Goal: Task Accomplishment & Management: Complete application form

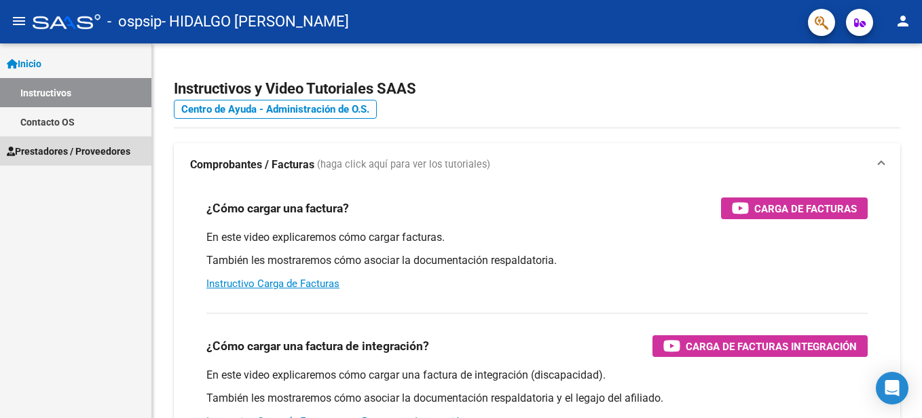
click at [45, 149] on span "Prestadores / Proveedores" at bounding box center [69, 151] width 124 height 15
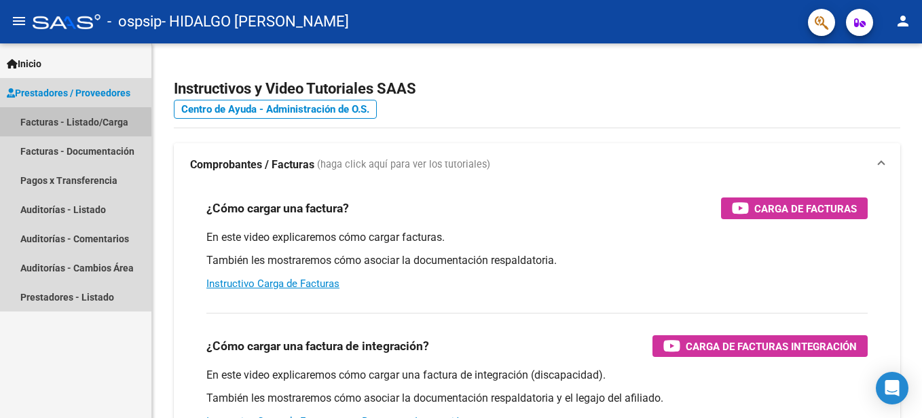
click at [63, 124] on link "Facturas - Listado/Carga" at bounding box center [75, 121] width 151 height 29
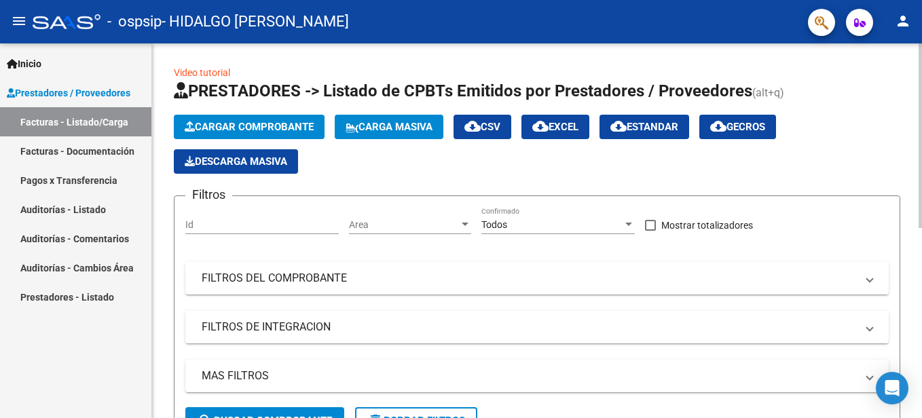
click at [236, 130] on span "Cargar Comprobante" at bounding box center [249, 127] width 129 height 12
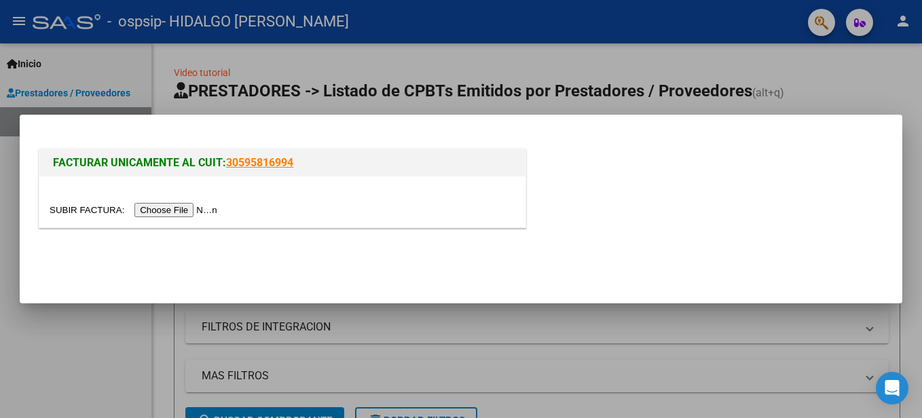
click at [193, 210] on input "file" at bounding box center [136, 210] width 172 height 14
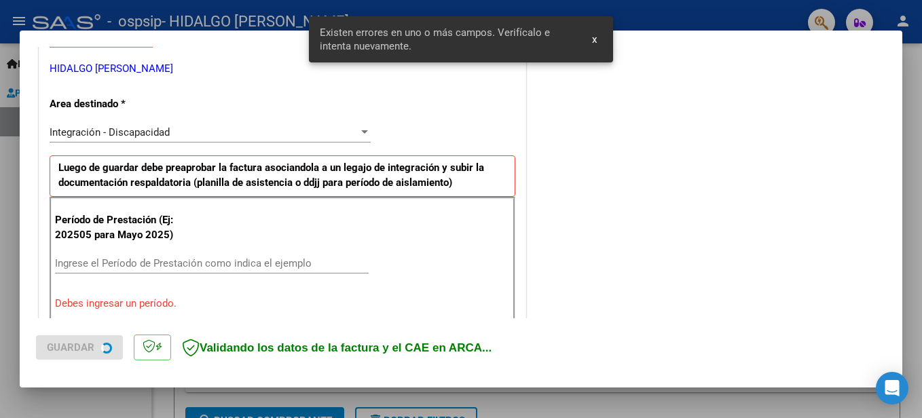
scroll to position [337, 0]
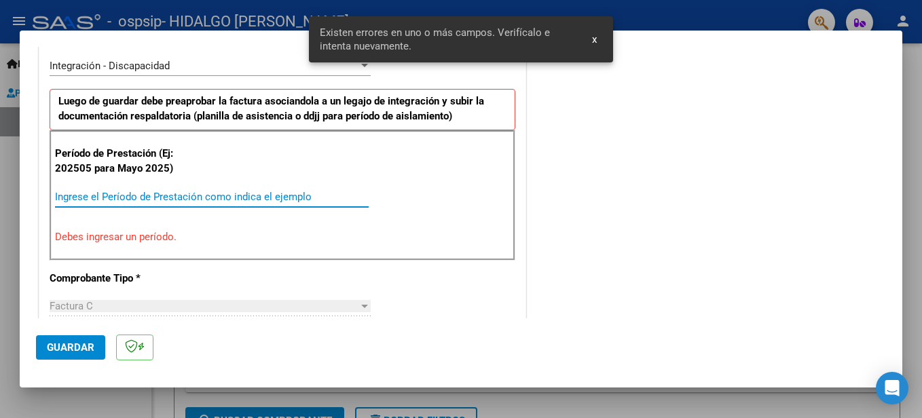
click at [96, 197] on input "Ingrese el Período de Prestación como indica el ejemplo" at bounding box center [212, 197] width 314 height 12
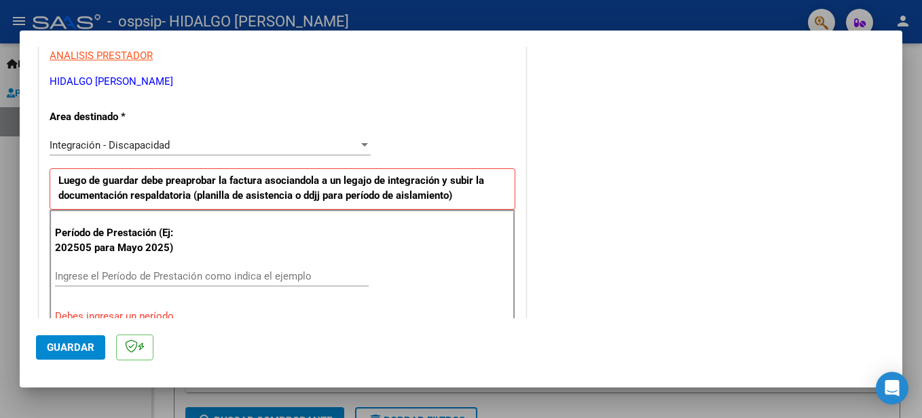
scroll to position [264, 0]
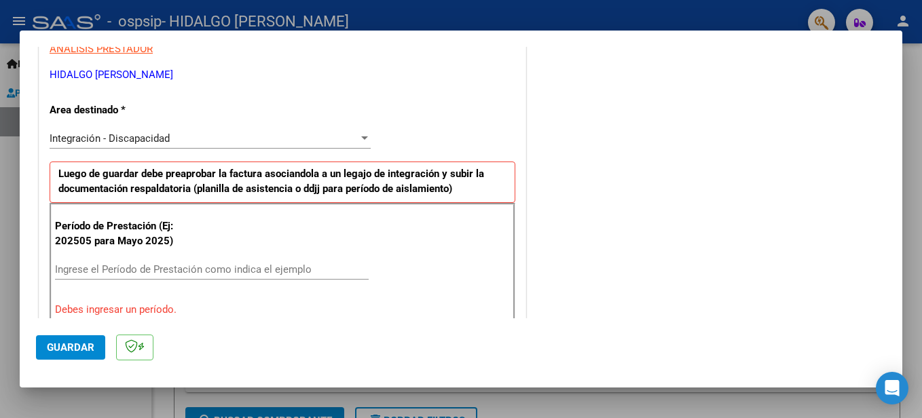
click at [100, 261] on div "Ingrese el Período de Prestación como indica el ejemplo" at bounding box center [212, 269] width 314 height 20
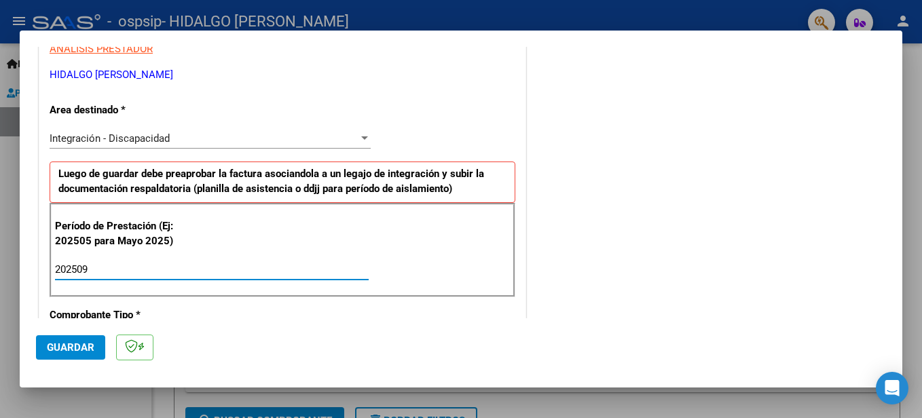
type input "202509"
click at [81, 349] on span "Guardar" at bounding box center [71, 347] width 48 height 12
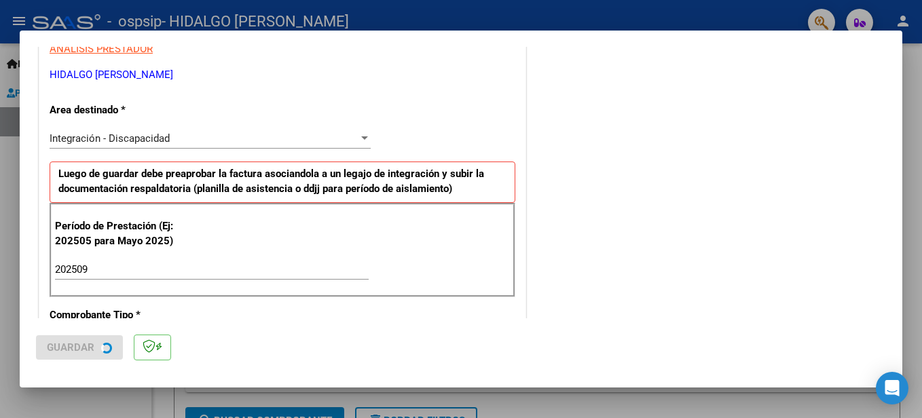
scroll to position [0, 0]
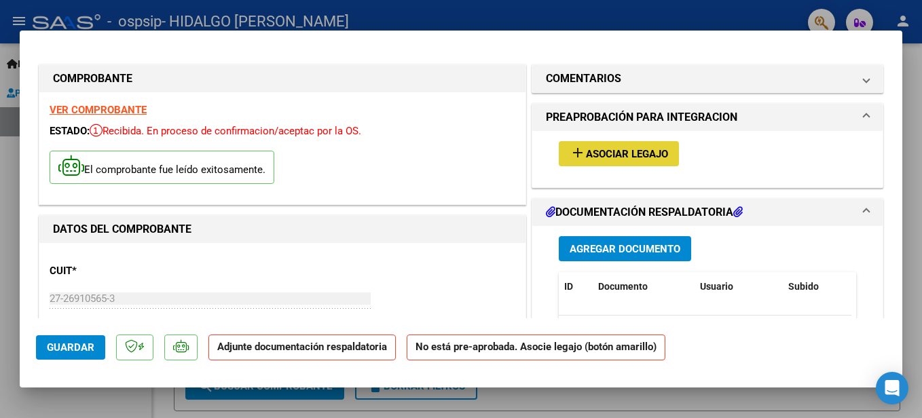
click at [586, 149] on span "Asociar Legajo" at bounding box center [627, 154] width 82 height 12
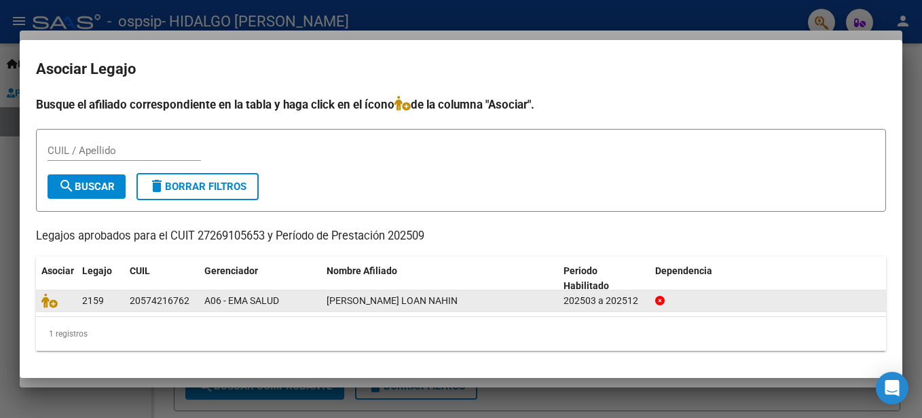
click at [340, 297] on span "[PERSON_NAME] LOAN NAHIN" at bounding box center [391, 300] width 131 height 11
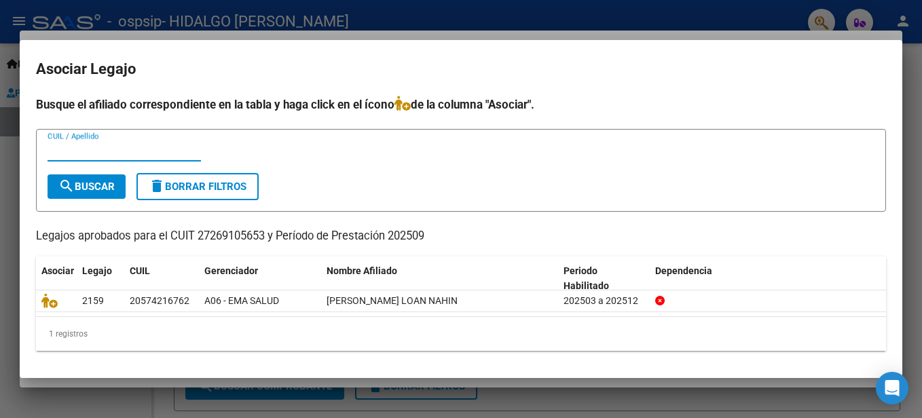
click at [85, 150] on input "CUIL / Apellido" at bounding box center [124, 151] width 153 height 12
type input "20574216762"
click at [86, 179] on button "search Buscar" at bounding box center [87, 186] width 78 height 24
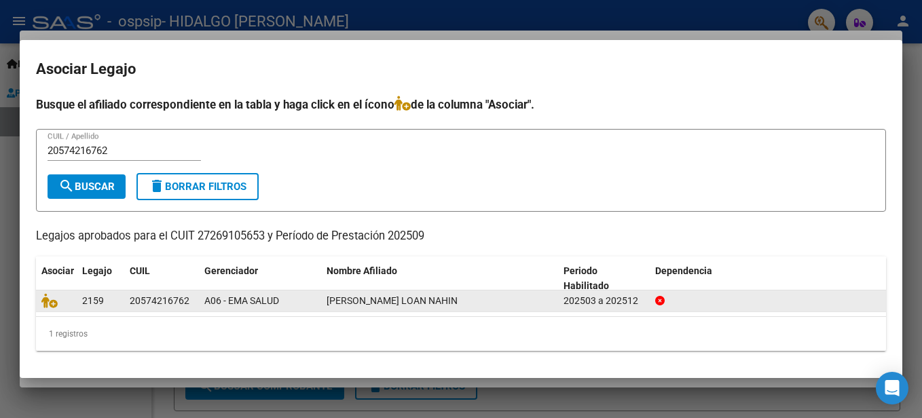
click at [115, 295] on div "2159" at bounding box center [100, 301] width 37 height 16
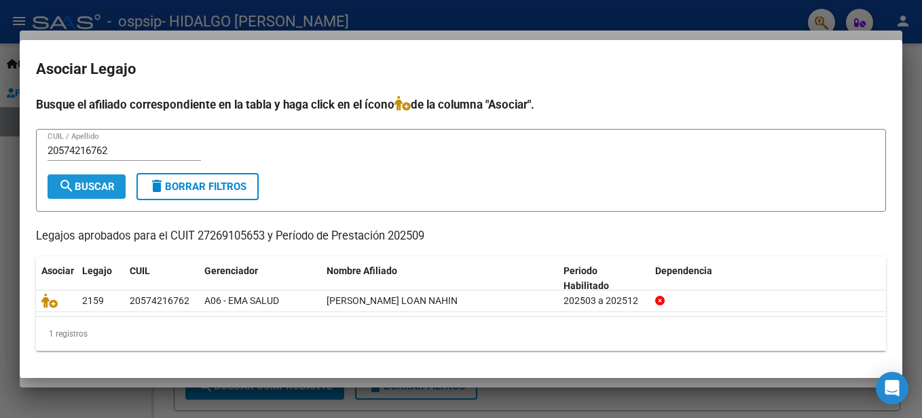
click at [102, 191] on span "search Buscar" at bounding box center [86, 187] width 56 height 12
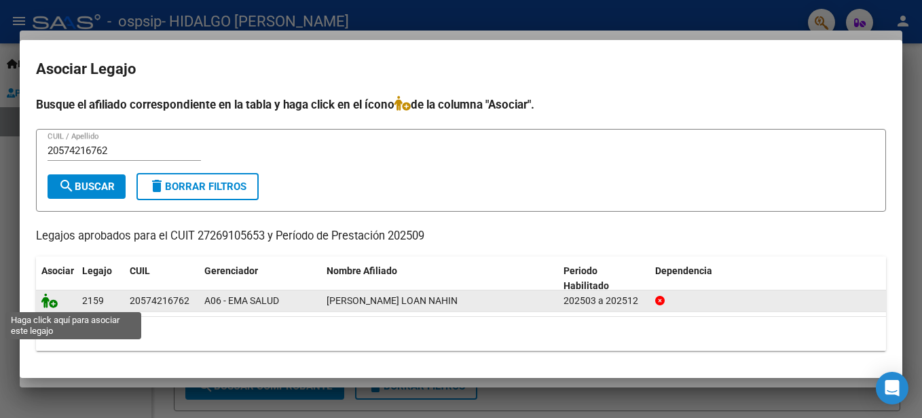
click at [50, 304] on icon at bounding box center [49, 300] width 16 height 15
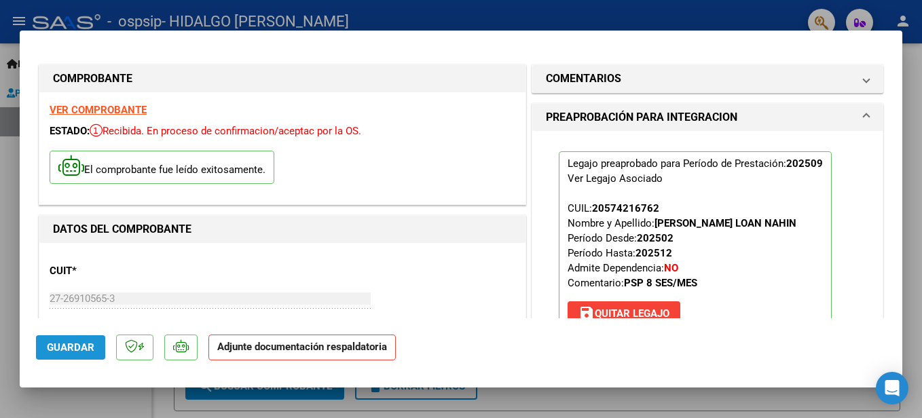
click at [71, 342] on span "Guardar" at bounding box center [71, 347] width 48 height 12
click at [907, 200] on div at bounding box center [461, 209] width 922 height 418
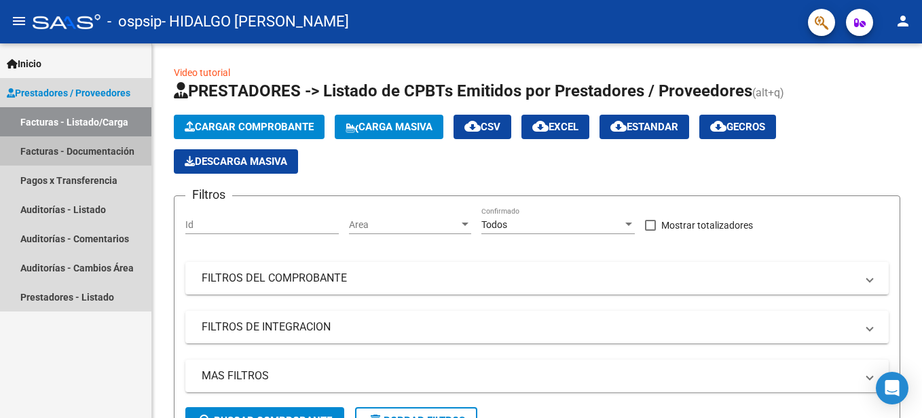
click at [80, 151] on link "Facturas - Documentación" at bounding box center [75, 150] width 151 height 29
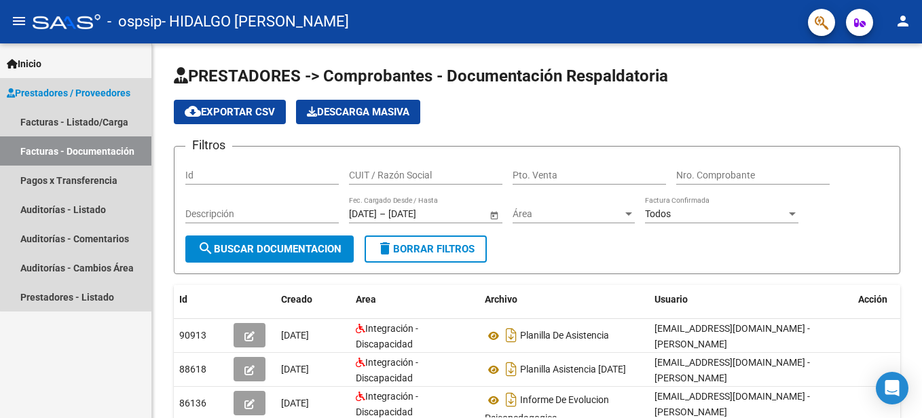
click at [98, 158] on link "Facturas - Documentación" at bounding box center [75, 150] width 151 height 29
click at [101, 119] on link "Facturas - Listado/Carga" at bounding box center [75, 121] width 151 height 29
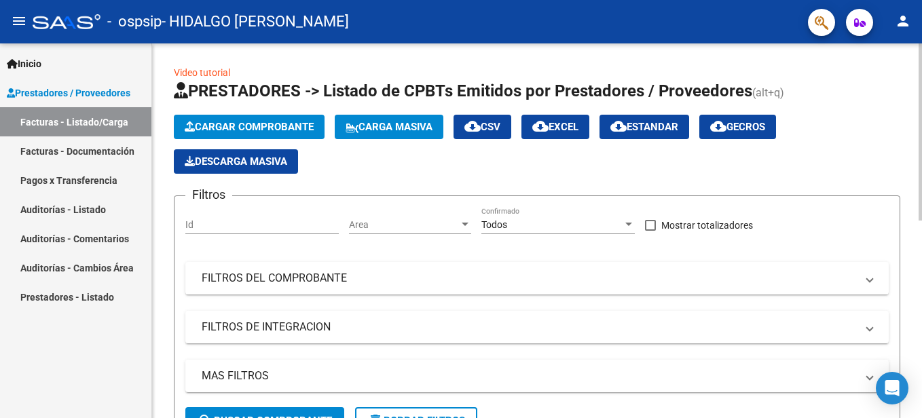
click at [244, 320] on mat-panel-title "FILTROS DE INTEGRACION" at bounding box center [529, 327] width 654 height 15
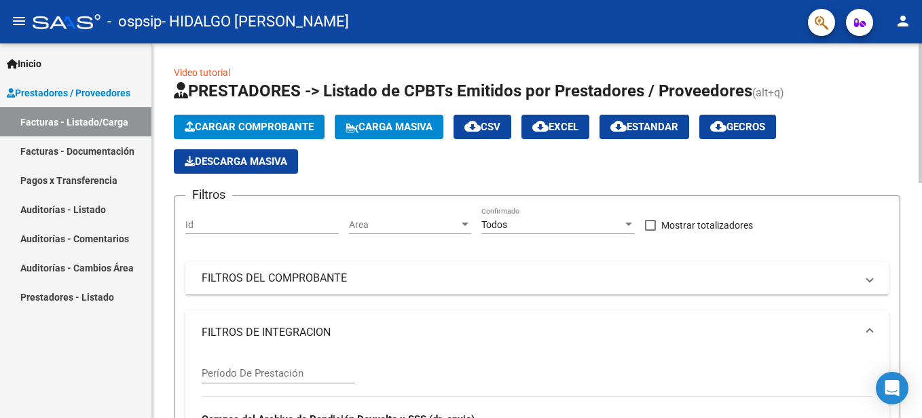
click at [838, 0] on html "menu - ospsip - HIDALGO EDA [PERSON_NAME] person Inicio Instructivos Contacto O…" at bounding box center [461, 209] width 922 height 418
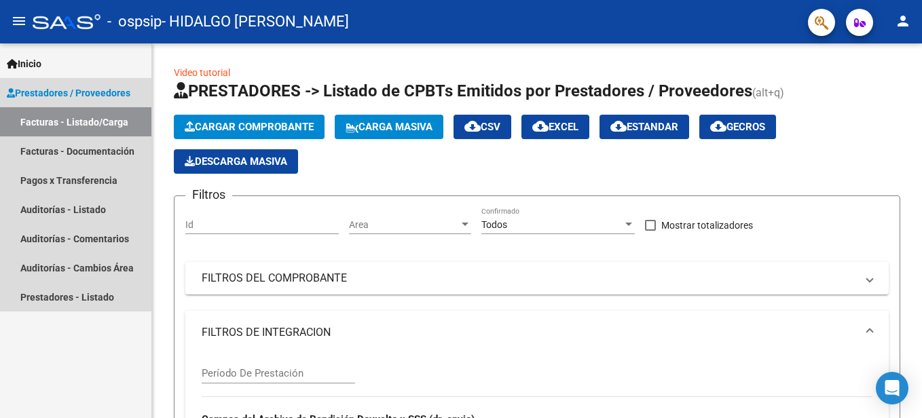
click at [109, 90] on span "Prestadores / Proveedores" at bounding box center [69, 93] width 124 height 15
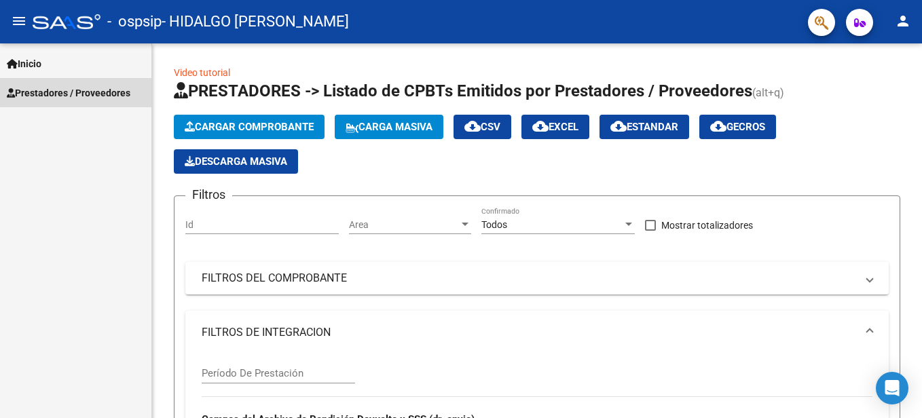
click at [109, 90] on span "Prestadores / Proveedores" at bounding box center [69, 93] width 124 height 15
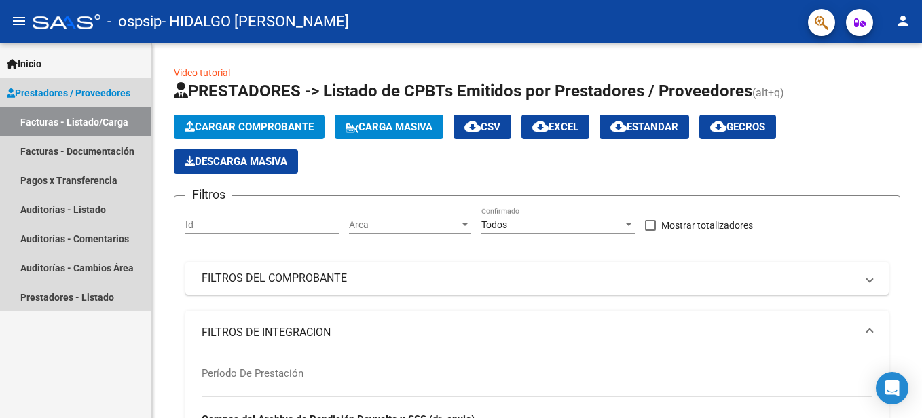
click at [98, 117] on link "Facturas - Listado/Carga" at bounding box center [75, 121] width 151 height 29
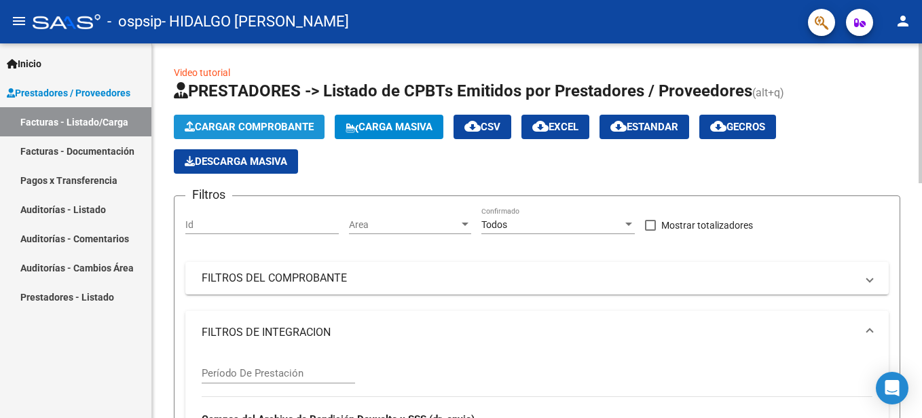
click at [243, 123] on span "Cargar Comprobante" at bounding box center [249, 127] width 129 height 12
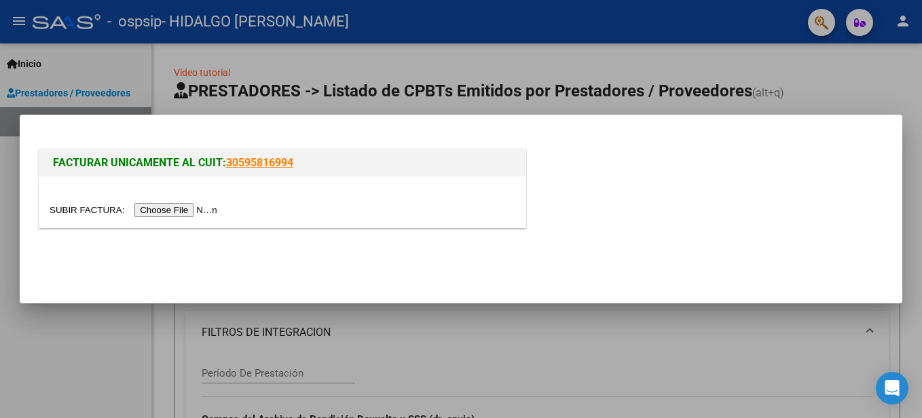
click at [457, 261] on mat-dialog-actions at bounding box center [461, 261] width 850 height 52
click at [379, 316] on div at bounding box center [461, 209] width 922 height 418
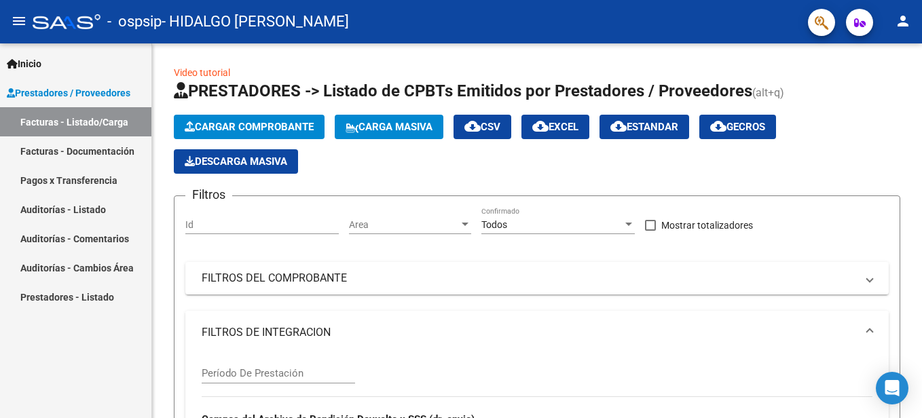
click at [379, 316] on mat-expansion-panel-header "FILTROS DE INTEGRACION" at bounding box center [536, 332] width 703 height 43
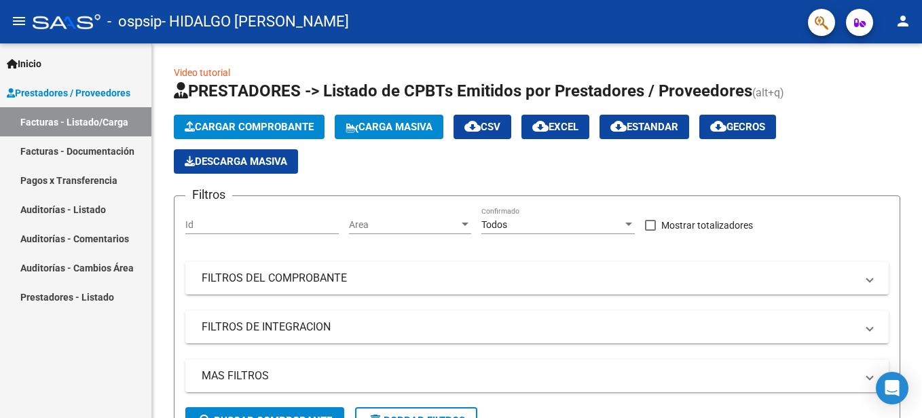
click at [143, 266] on link "Auditorías - Cambios Área" at bounding box center [75, 267] width 151 height 29
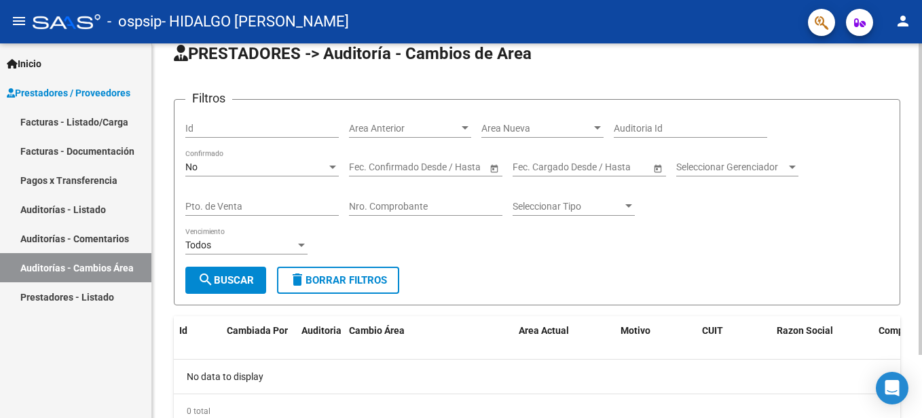
scroll to position [13, 0]
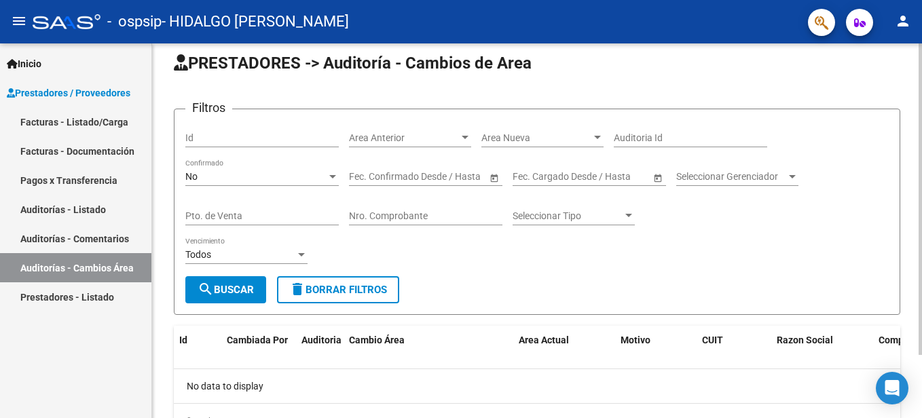
click at [909, 195] on div "PRESTADORES -> Auditoría - Cambios de Area Filtros Id Area Anterior Area [GEOGR…" at bounding box center [538, 256] width 773 height 451
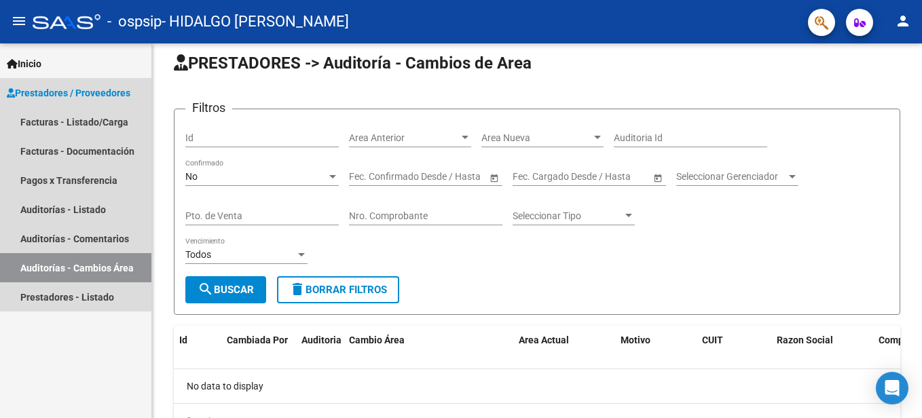
click at [74, 86] on span "Prestadores / Proveedores" at bounding box center [69, 93] width 124 height 15
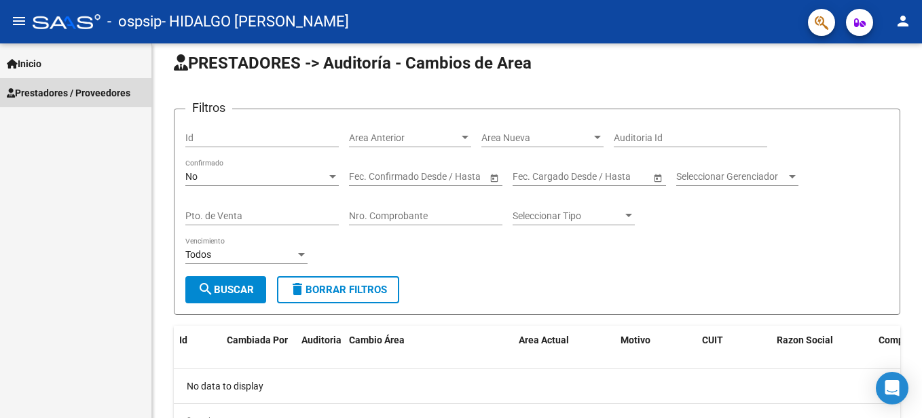
click at [79, 95] on span "Prestadores / Proveedores" at bounding box center [69, 93] width 124 height 15
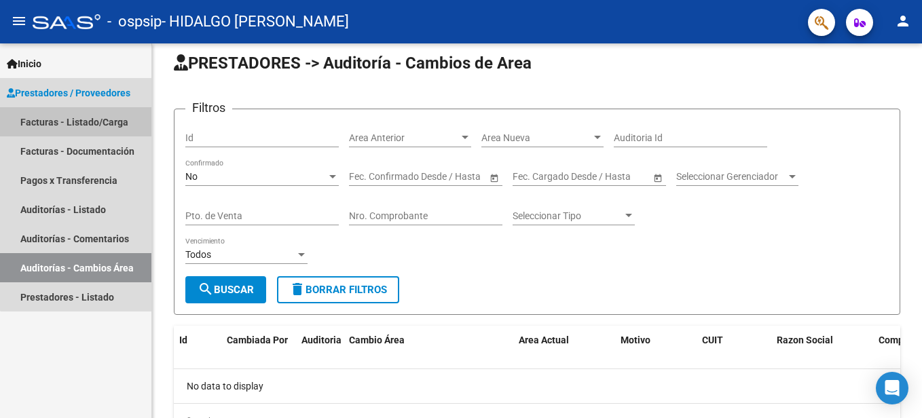
click at [86, 125] on link "Facturas - Listado/Carga" at bounding box center [75, 121] width 151 height 29
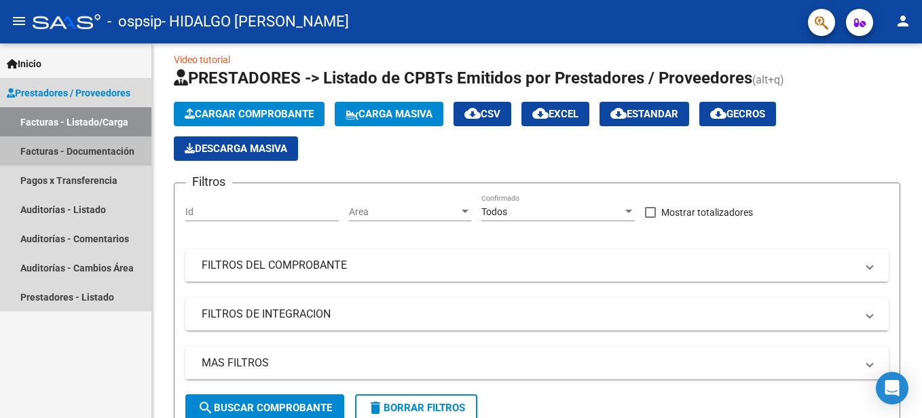
click at [86, 153] on link "Facturas - Documentación" at bounding box center [75, 150] width 151 height 29
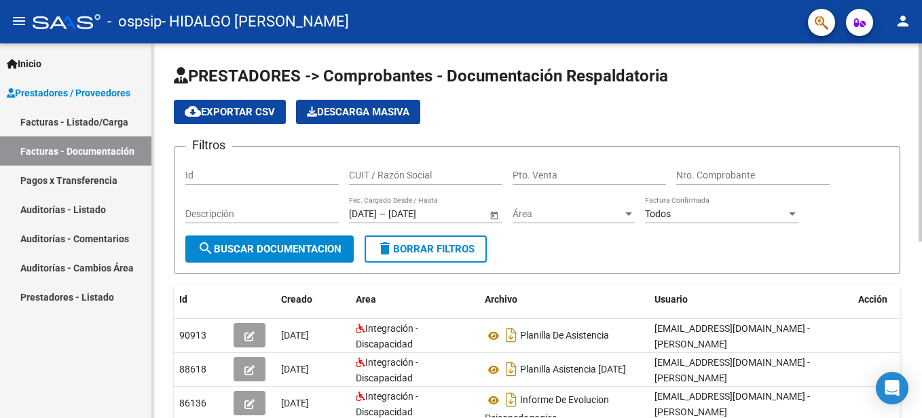
drag, startPoint x: 918, startPoint y: 196, endPoint x: 921, endPoint y: 235, distance: 39.5
click at [921, 235] on html "menu - ospsip - HIDALGO EDA [PERSON_NAME] person Inicio Instructivos Contacto O…" at bounding box center [461, 209] width 922 height 418
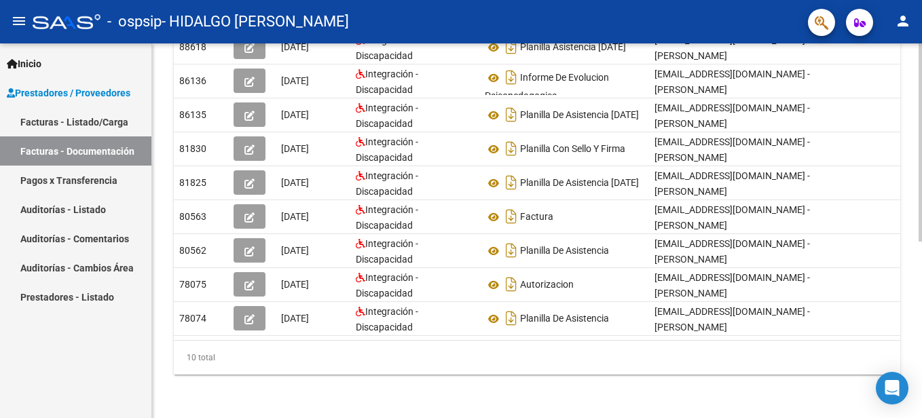
click at [920, 245] on div at bounding box center [919, 230] width 3 height 375
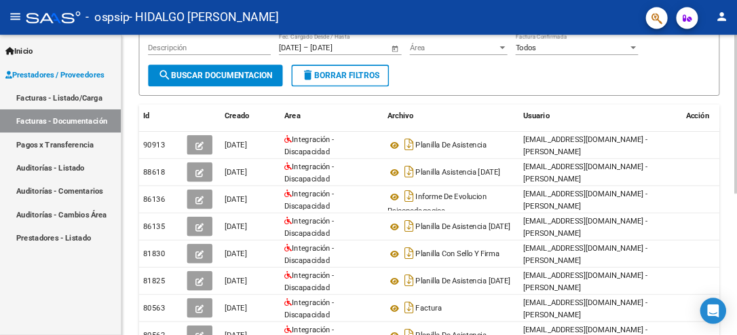
scroll to position [153, 0]
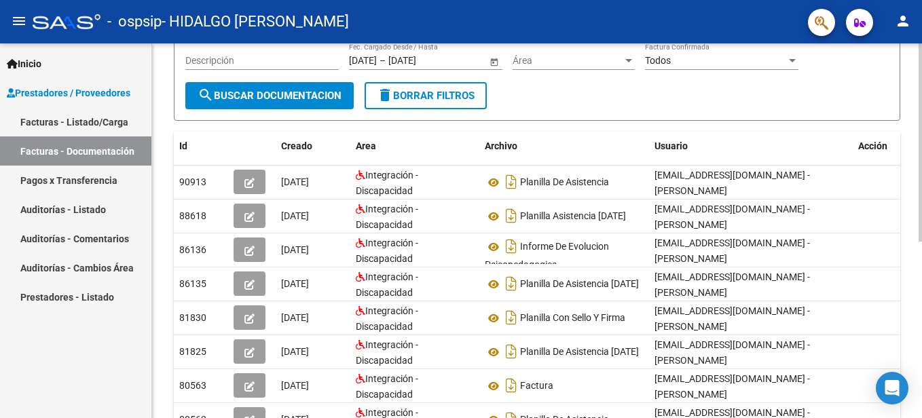
click at [921, 151] on html "menu - ospsip - HIDALGO EDA [PERSON_NAME] person Inicio Instructivos Contacto O…" at bounding box center [461, 209] width 922 height 418
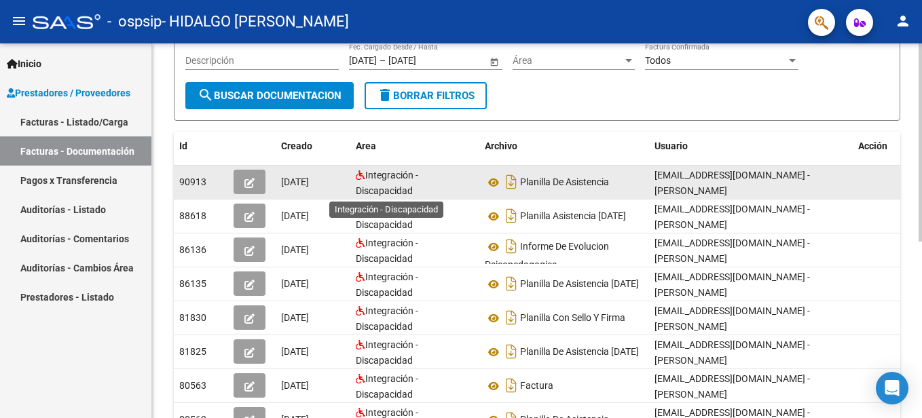
click at [373, 184] on span "Integración - Discapacidad" at bounding box center [387, 183] width 62 height 26
click at [197, 177] on span "90913" at bounding box center [192, 181] width 27 height 11
click at [246, 181] on icon "button" at bounding box center [249, 183] width 10 height 10
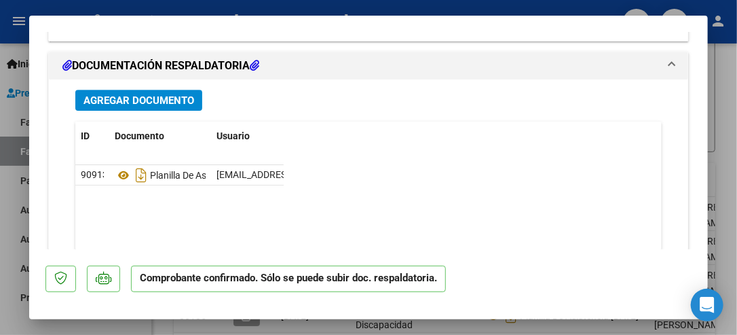
scroll to position [1547, 0]
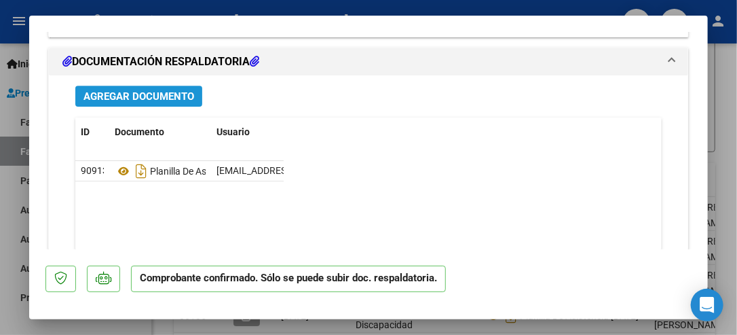
click at [128, 98] on span "Agregar Documento" at bounding box center [138, 96] width 111 height 12
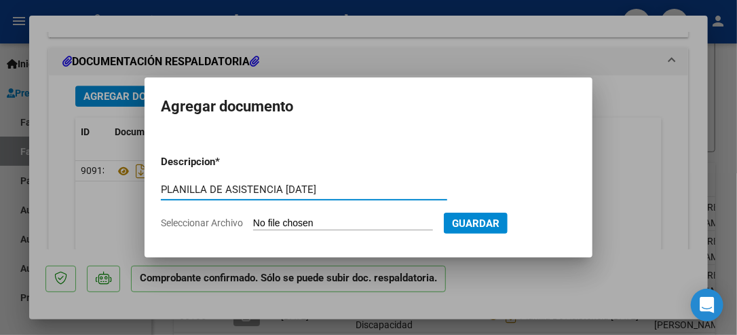
type input "PLANILLA DE ASISTENCIA [DATE]"
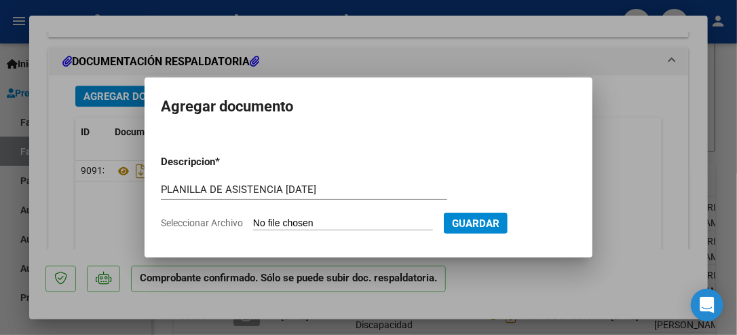
click at [299, 223] on input "Seleccionar Archivo" at bounding box center [343, 223] width 180 height 13
type input "C:\fakepath\PLANILLA DE ASISTENCIA LOAN V.pdf"
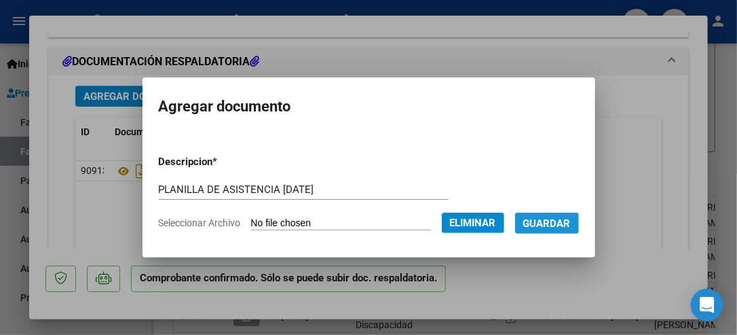
click at [534, 223] on span "Guardar" at bounding box center [547, 223] width 48 height 12
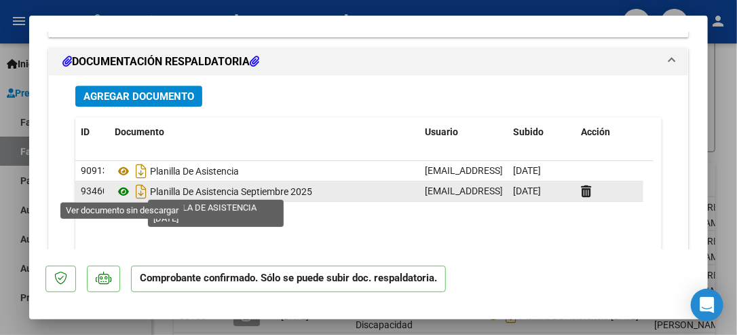
click at [122, 190] on icon at bounding box center [124, 191] width 18 height 16
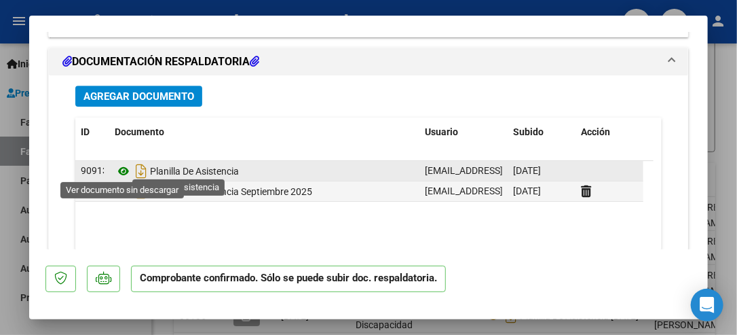
click at [125, 168] on icon at bounding box center [124, 171] width 18 height 16
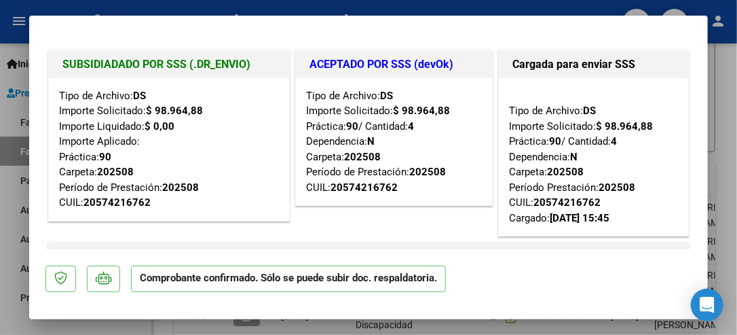
scroll to position [79, 0]
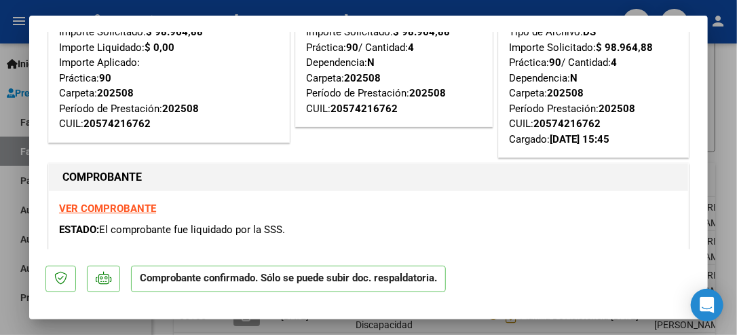
click at [724, 98] on div at bounding box center [368, 167] width 737 height 335
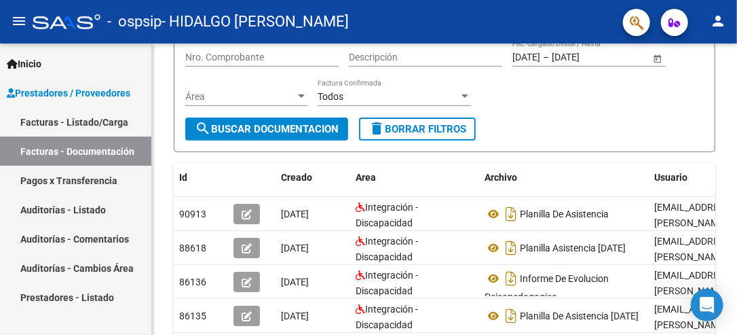
drag, startPoint x: 733, startPoint y: 178, endPoint x: 738, endPoint y: 192, distance: 14.6
click at [737, 192] on html "menu - ospsip - HIDALGO EDA [PERSON_NAME] person Inicio Instructivos Contacto O…" at bounding box center [368, 167] width 737 height 335
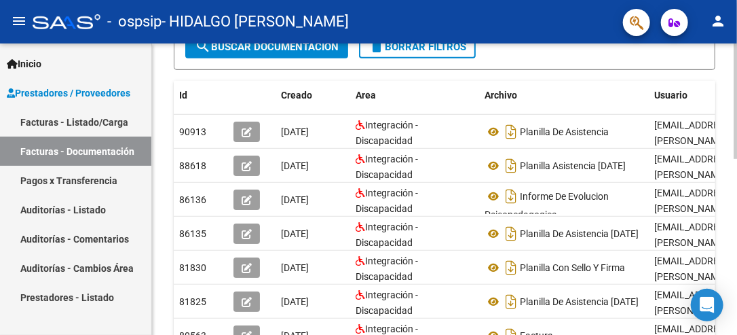
scroll to position [236, 0]
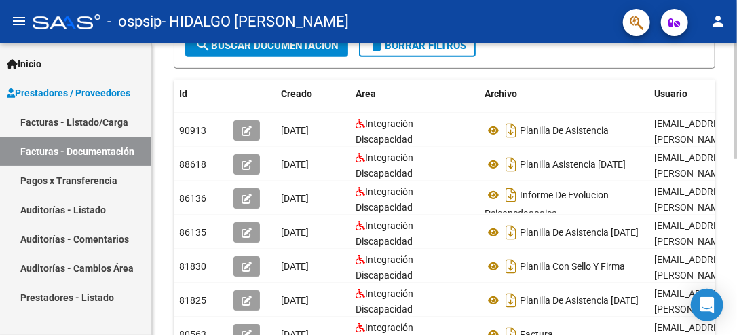
click at [737, 176] on html "menu - ospsip - HIDALGO EDA [PERSON_NAME] person Inicio Instructivos Contacto O…" at bounding box center [368, 167] width 737 height 335
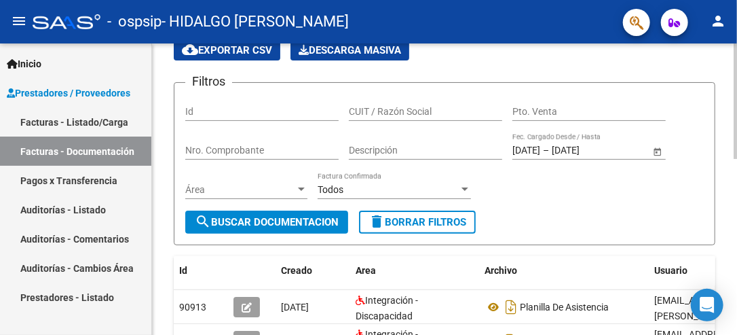
scroll to position [0, 0]
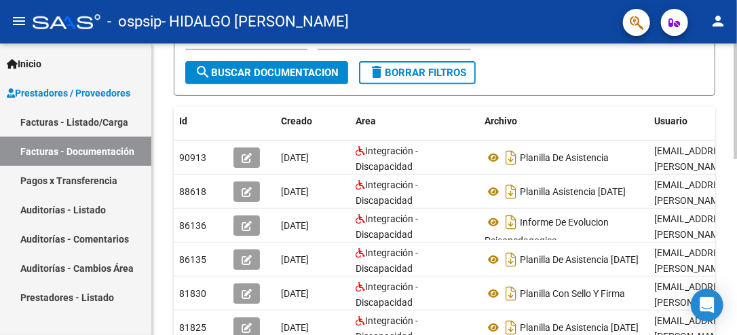
click at [737, 158] on html "menu - ospsip - HIDALGO EDA [PERSON_NAME] person Inicio Instructivos Contacto O…" at bounding box center [368, 167] width 737 height 335
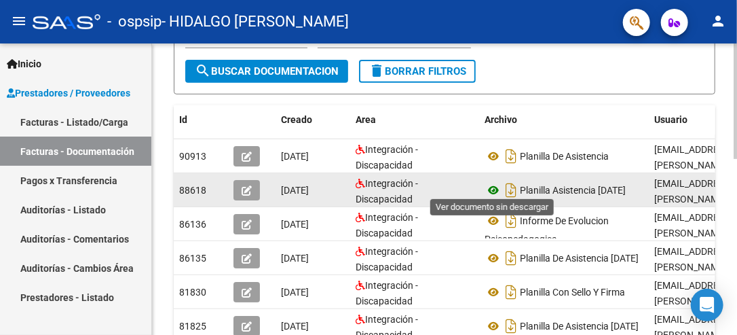
click at [490, 185] on icon at bounding box center [494, 190] width 18 height 16
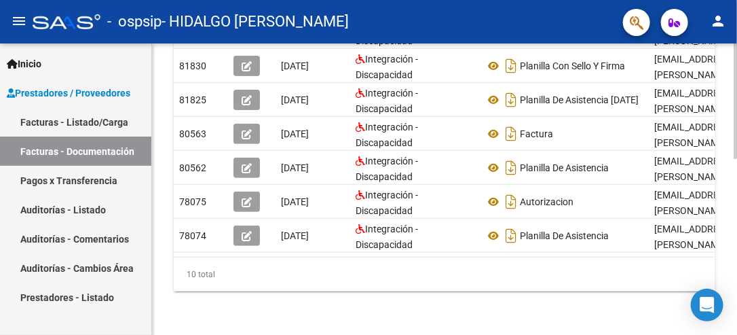
scroll to position [443, 0]
click at [737, 268] on html "menu - ospsip - HIDALGO EDA [PERSON_NAME] person Inicio Instructivos Contacto O…" at bounding box center [368, 167] width 737 height 335
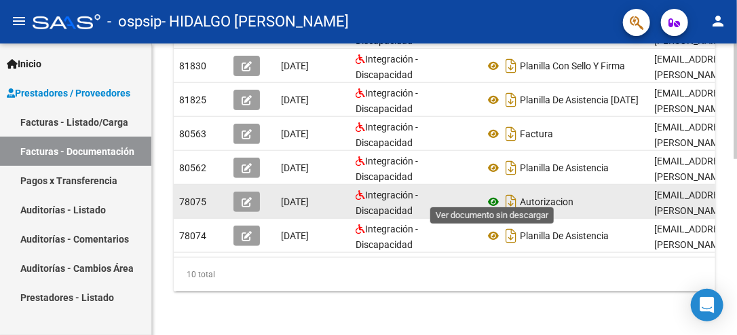
click at [491, 193] on icon at bounding box center [494, 201] width 18 height 16
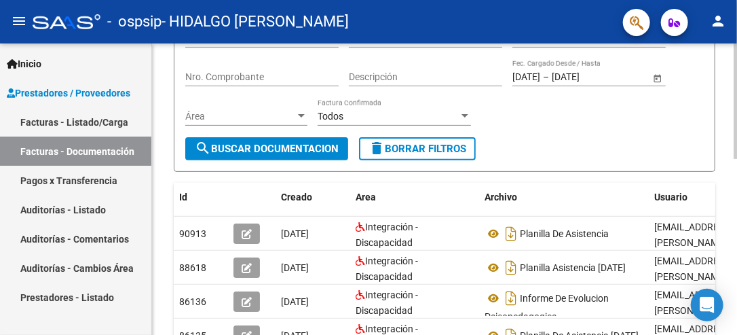
scroll to position [0, 0]
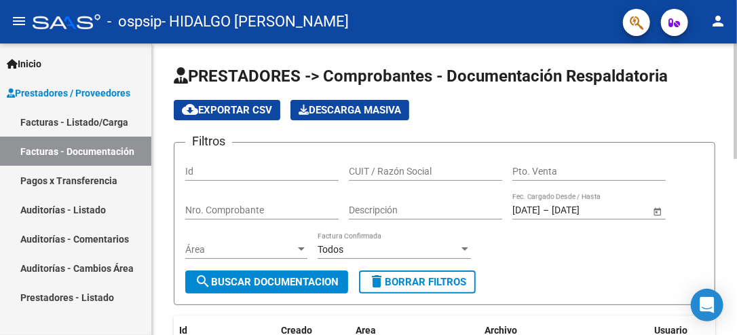
click at [730, 22] on div "menu - ospsip - HIDALGO EDA [PERSON_NAME] person Inicio Instructivos Contacto O…" at bounding box center [368, 167] width 737 height 335
click at [77, 121] on link "Facturas - Listado/Carga" at bounding box center [75, 121] width 151 height 29
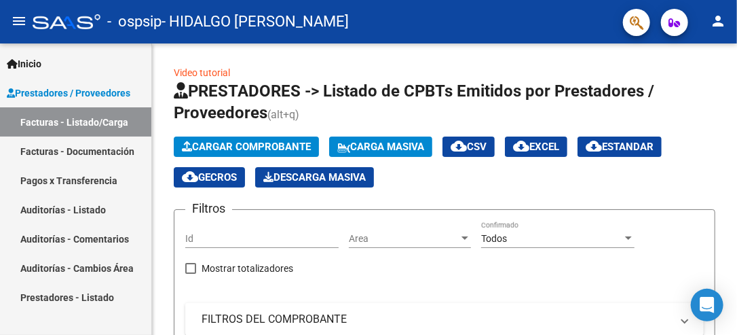
drag, startPoint x: 732, startPoint y: 130, endPoint x: 738, endPoint y: 147, distance: 17.2
click at [737, 147] on html "menu - ospsip - HIDALGO EDA [PERSON_NAME] person Inicio Instructivos Contacto O…" at bounding box center [368, 167] width 737 height 335
click at [737, 124] on html "menu - ospsip - HIDALGO EDA [PERSON_NAME] person Inicio Instructivos Contacto O…" at bounding box center [368, 167] width 737 height 335
